Goal: Communication & Community: Answer question/provide support

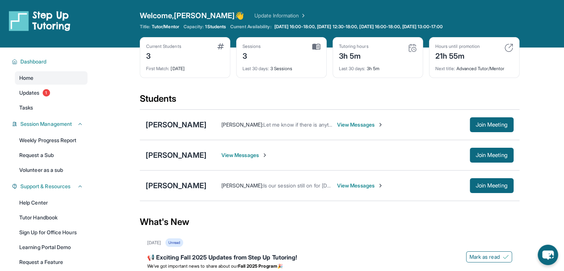
click at [384, 187] on span "View Messages" at bounding box center [360, 185] width 46 height 7
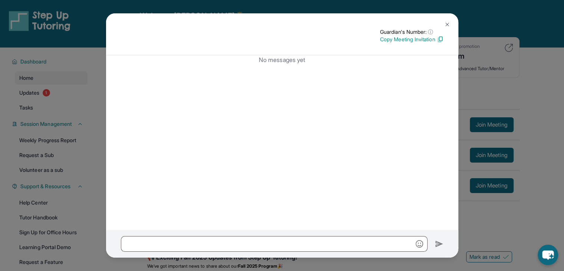
scroll to position [78, 0]
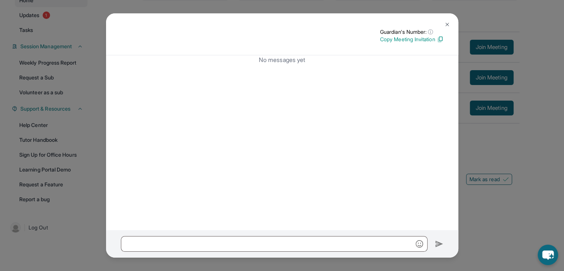
click at [447, 23] on img at bounding box center [448, 25] width 6 height 6
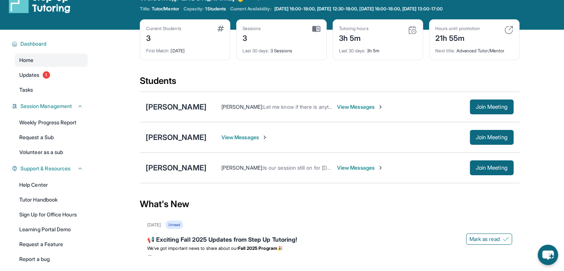
scroll to position [0, 0]
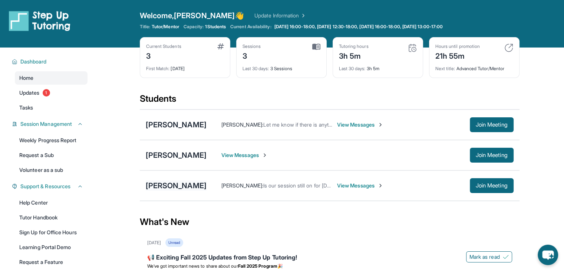
click at [189, 187] on div "[PERSON_NAME]" at bounding box center [176, 185] width 61 height 10
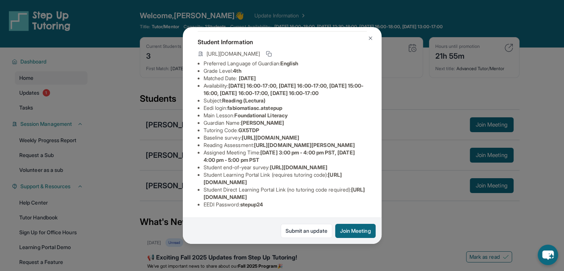
scroll to position [72, 272]
drag, startPoint x: 203, startPoint y: 122, endPoint x: 379, endPoint y: 140, distance: 176.0
click at [379, 140] on div "Fabio Matias Chugden Zorrilla Guardian: Rosa Zorrilla Student Information https…" at bounding box center [282, 135] width 199 height 217
copy span "https://airtable.com/apprlfn8WjpjBUn2G/shrK0QR6AaNyG5psY?prefill_Type%20of%20Fo…"
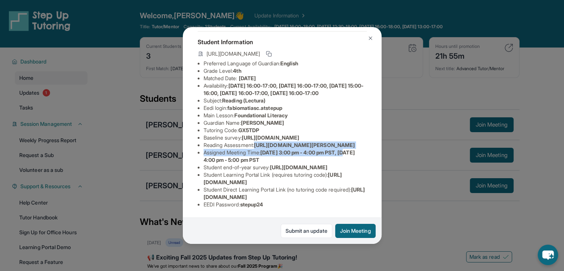
drag, startPoint x: 258, startPoint y: 144, endPoint x: 389, endPoint y: 164, distance: 132.5
click at [389, 164] on div "Fabio Matias Chugden Zorrilla Guardian: Rosa Zorrilla Student Information https…" at bounding box center [282, 135] width 564 height 271
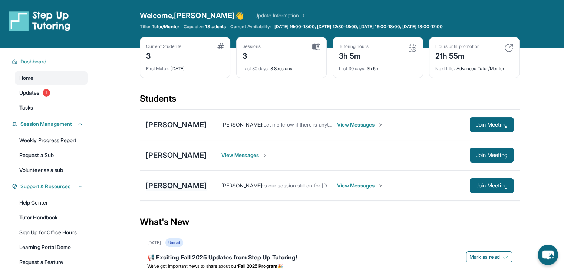
click at [194, 184] on div "[PERSON_NAME]" at bounding box center [176, 185] width 61 height 10
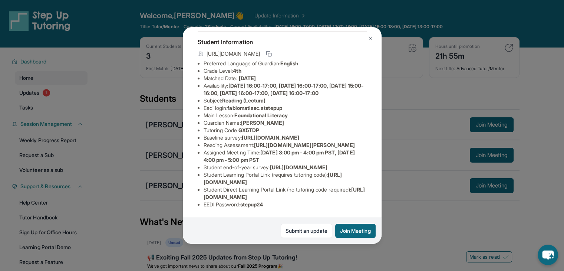
scroll to position [94, 170]
drag, startPoint x: 256, startPoint y: 122, endPoint x: 292, endPoint y: 137, distance: 39.1
click at [292, 137] on div "Fabio Matias Chugden Zorrilla Guardian: Rosa Zorrilla Student Information https…" at bounding box center [282, 135] width 199 height 217
copy li "https://qxinqrdf.paperform.co/?id=2025-s12727&name=Fabio%20Matias%20Chugden%20Z…"
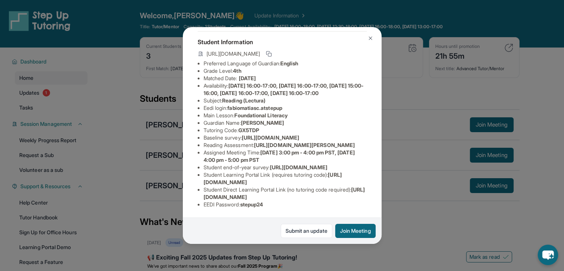
click at [309, 164] on span "https://airtable.com/apprlfn8WjpjBUn2G/shrlTUKpjWEbXdPga?prefill_Type%20of%20Fo…" at bounding box center [299, 167] width 58 height 6
click at [367, 37] on button at bounding box center [370, 38] width 15 height 15
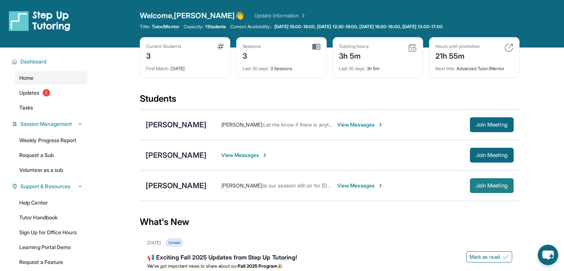
click at [484, 186] on span "Join Meeting" at bounding box center [492, 185] width 32 height 4
